Goal: Find specific page/section: Find specific page/section

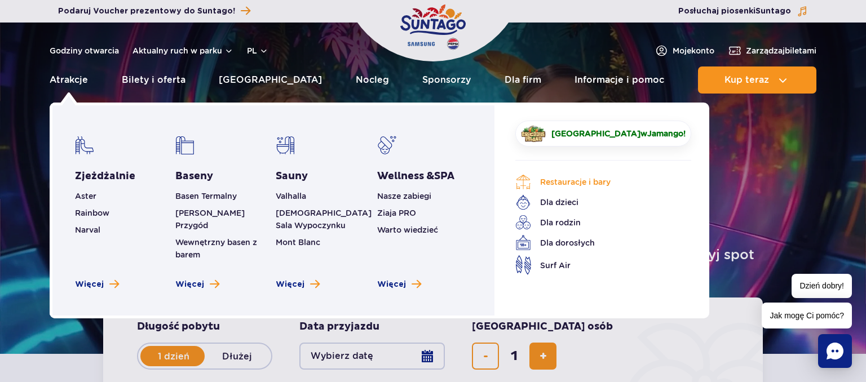
click at [599, 188] on link "Restauracje i bary" at bounding box center [594, 182] width 159 height 16
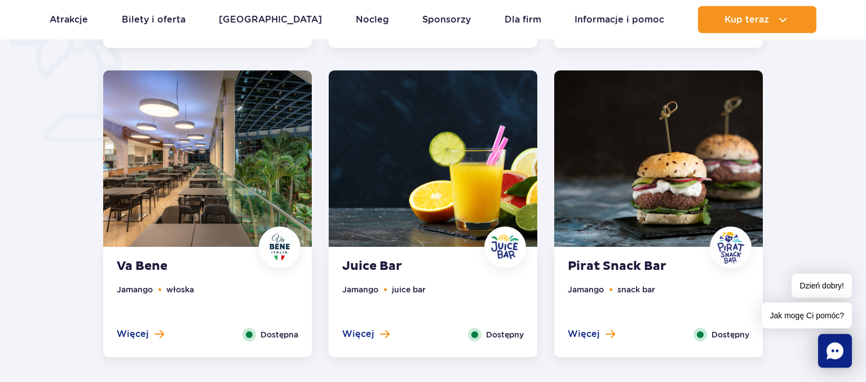
scroll to position [863, 0]
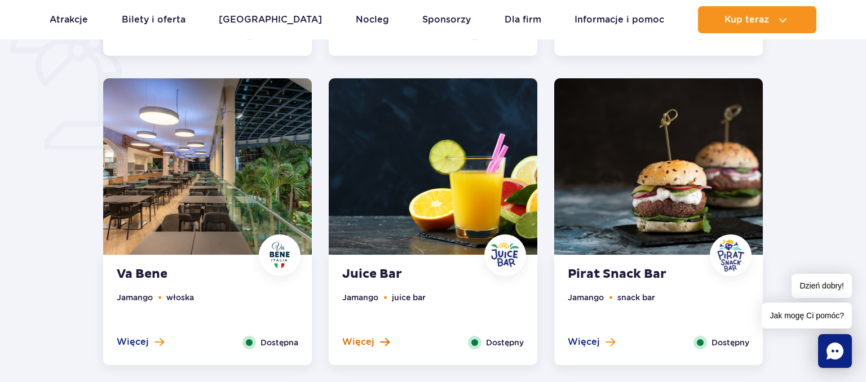
click at [378, 341] on button "Więcej" at bounding box center [365, 342] width 47 height 12
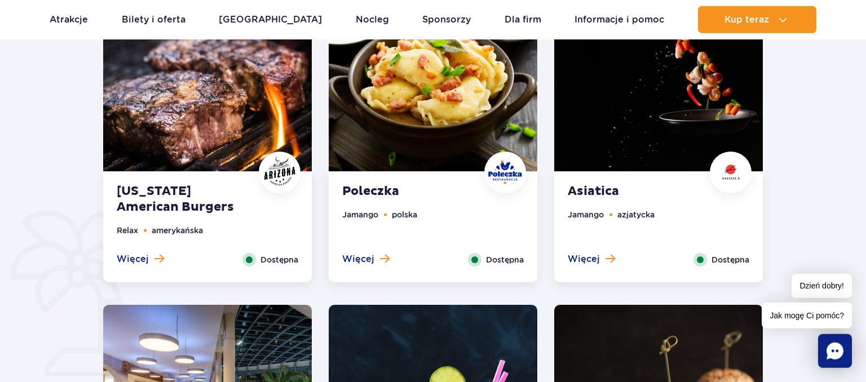
scroll to position [621, 0]
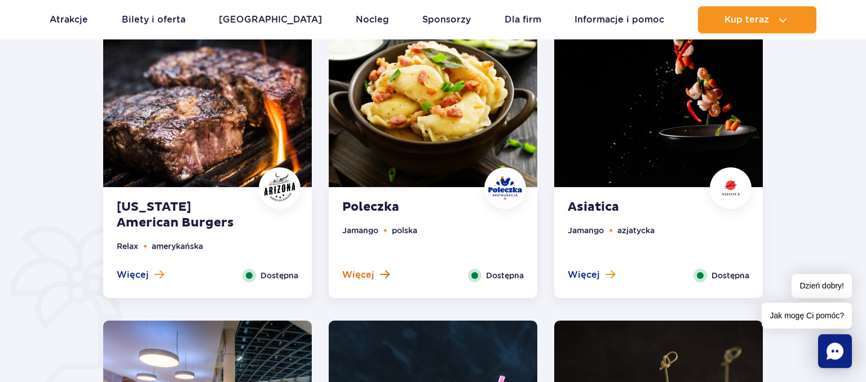
click at [363, 276] on span "Więcej" at bounding box center [358, 275] width 32 height 12
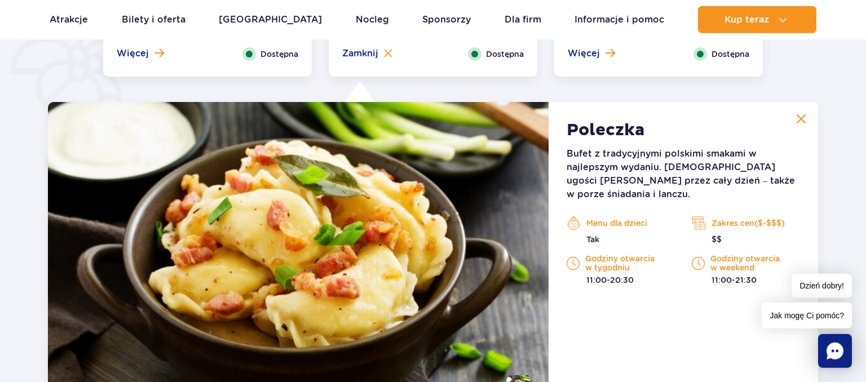
scroll to position [867, 0]
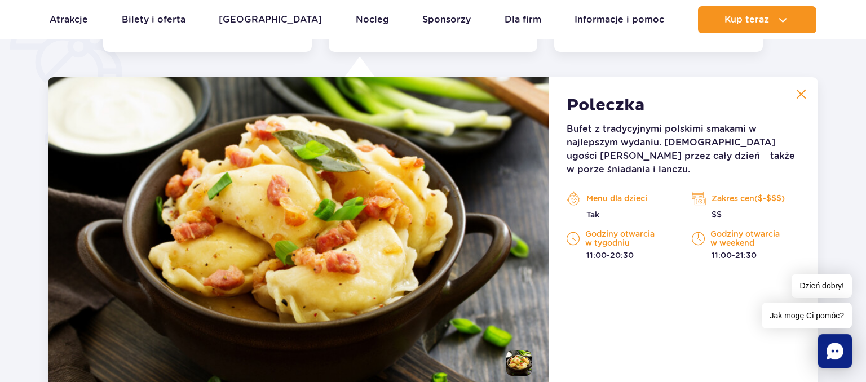
click at [363, 276] on img at bounding box center [298, 235] width 501 height 316
click at [801, 96] on img at bounding box center [801, 94] width 10 height 10
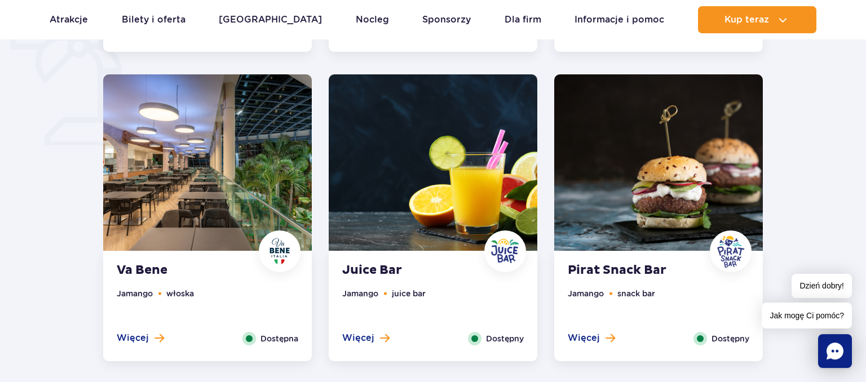
click at [206, 188] on img at bounding box center [207, 162] width 209 height 176
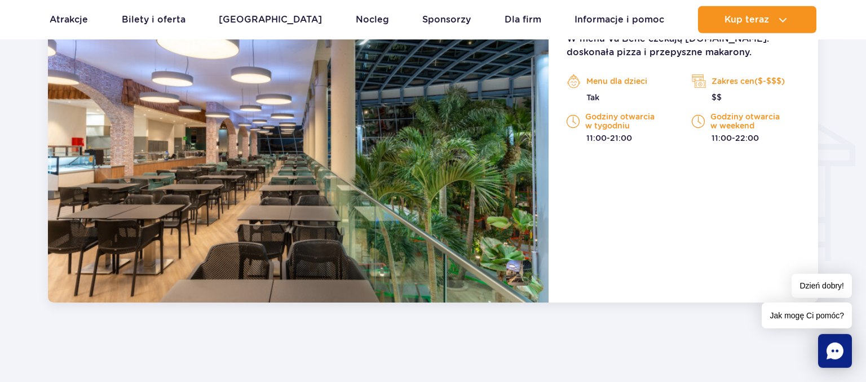
scroll to position [1127, 0]
